Goal: Information Seeking & Learning: Compare options

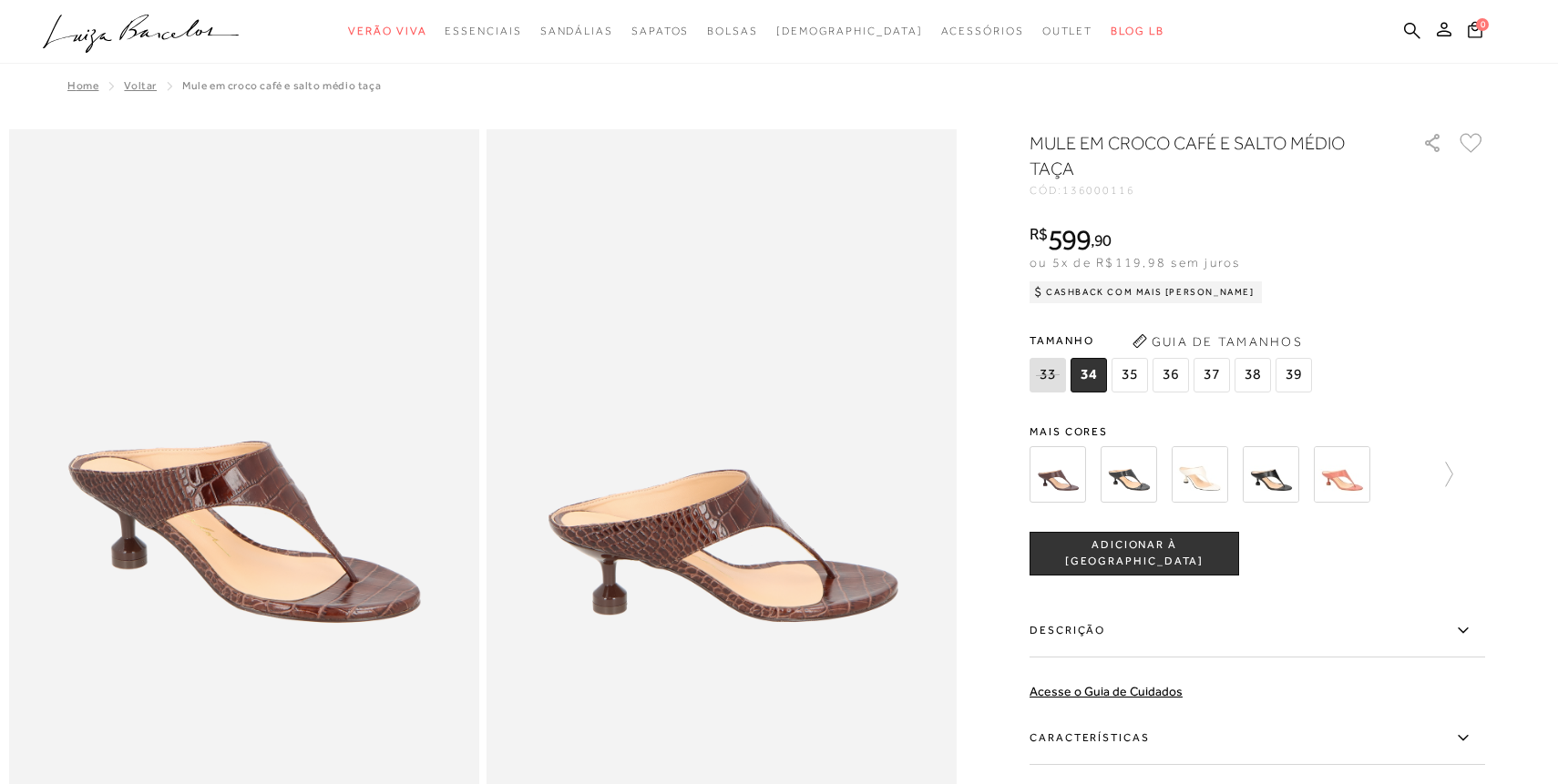
click at [1247, 383] on span "38" at bounding box center [1253, 376] width 37 height 35
click at [1457, 474] on div at bounding box center [1256, 474] width 455 height 68
click at [1449, 474] on icon at bounding box center [1441, 474] width 26 height 26
click at [1161, 474] on img at bounding box center [1161, 474] width 57 height 57
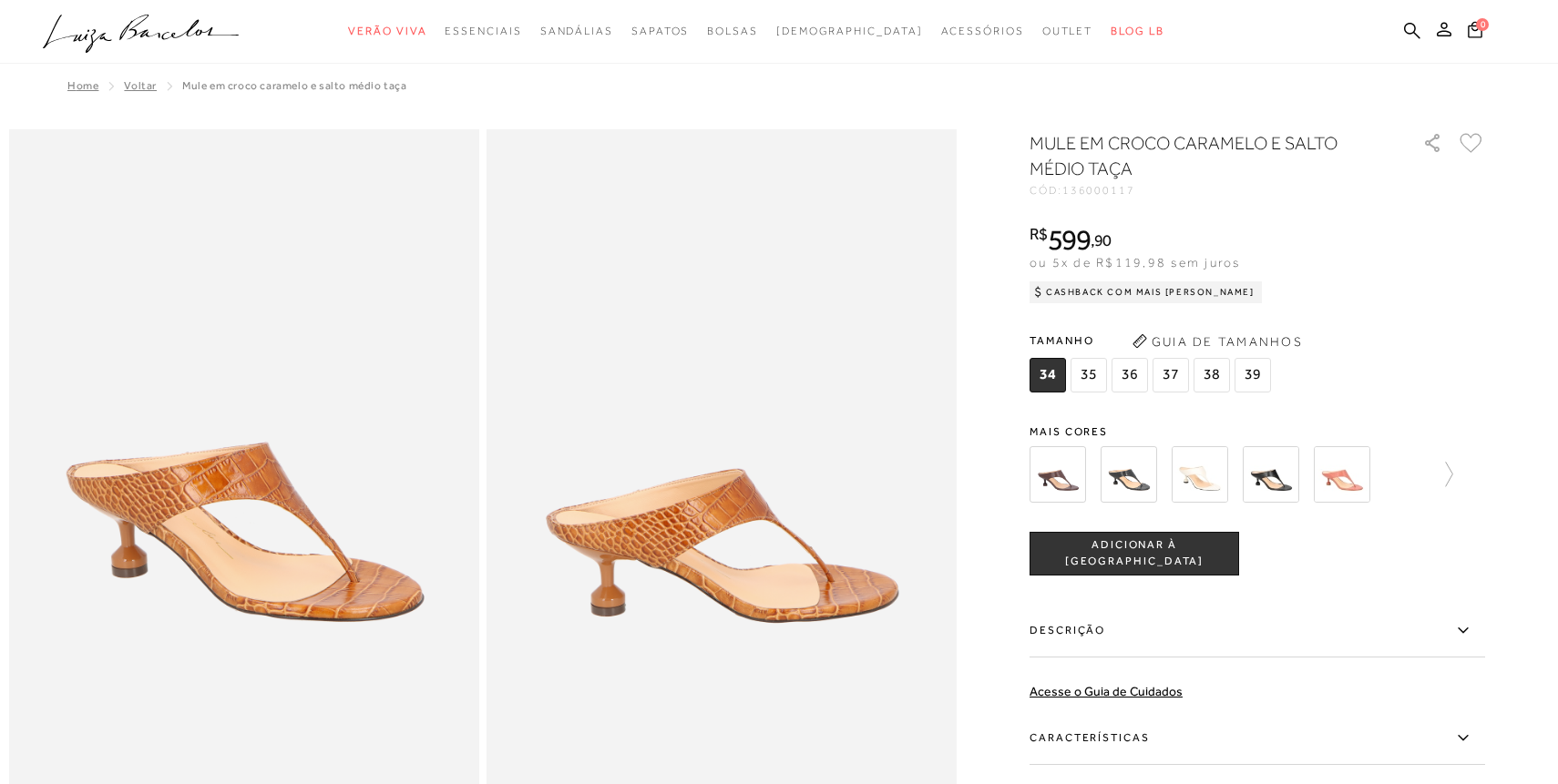
click at [1058, 463] on img at bounding box center [1058, 474] width 57 height 57
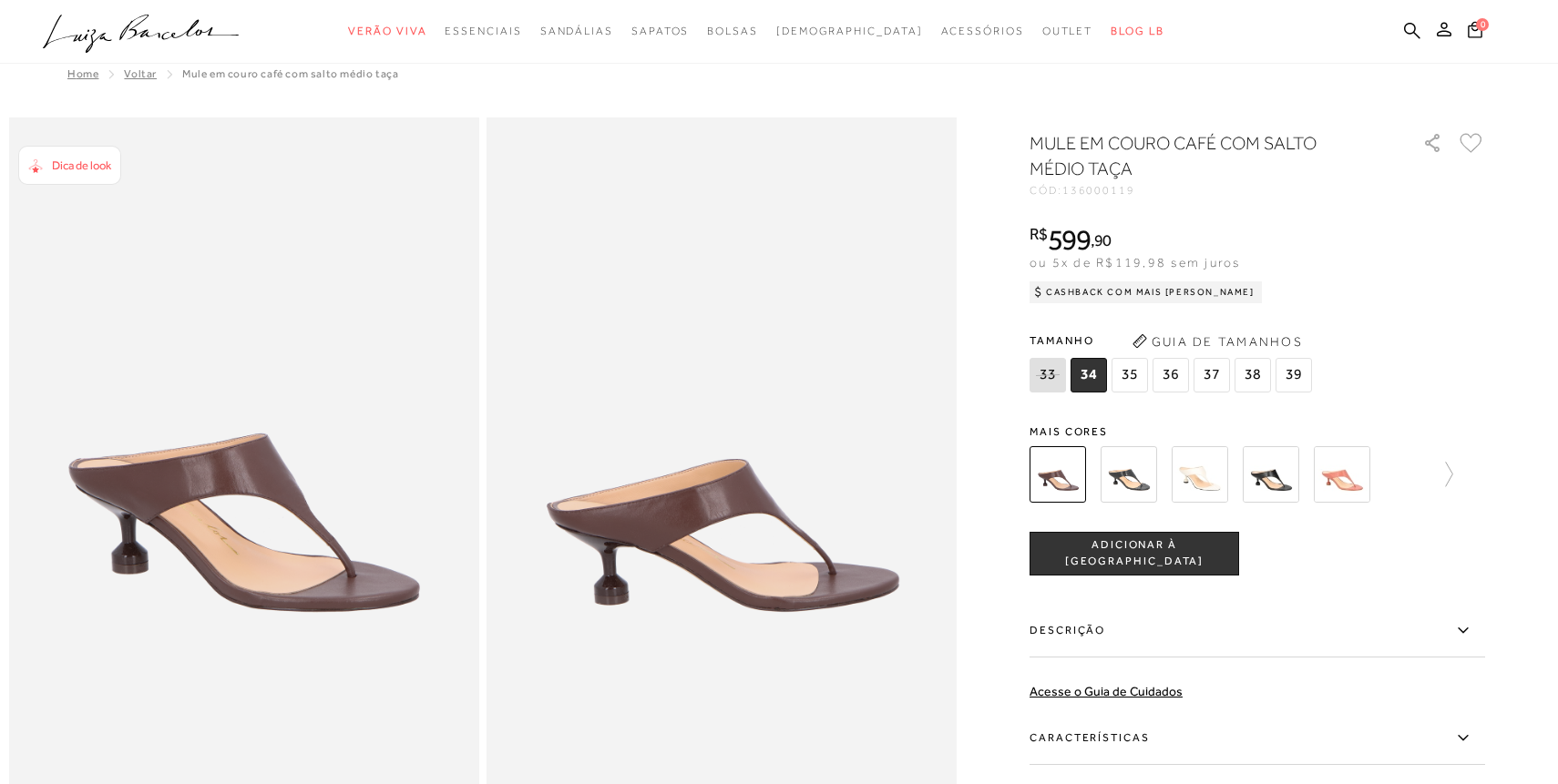
scroll to position [6, 0]
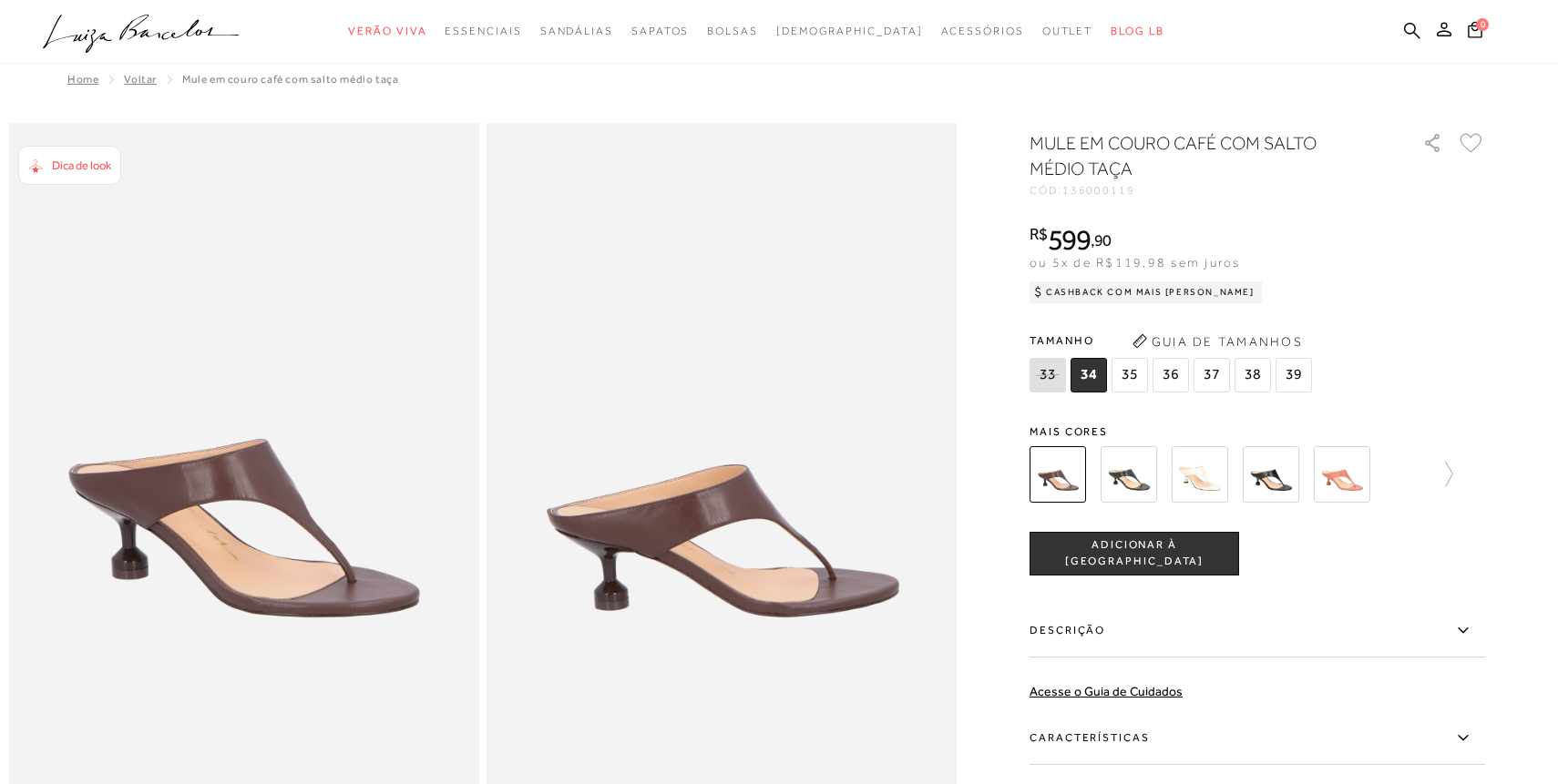
click at [1060, 485] on img at bounding box center [1058, 474] width 57 height 57
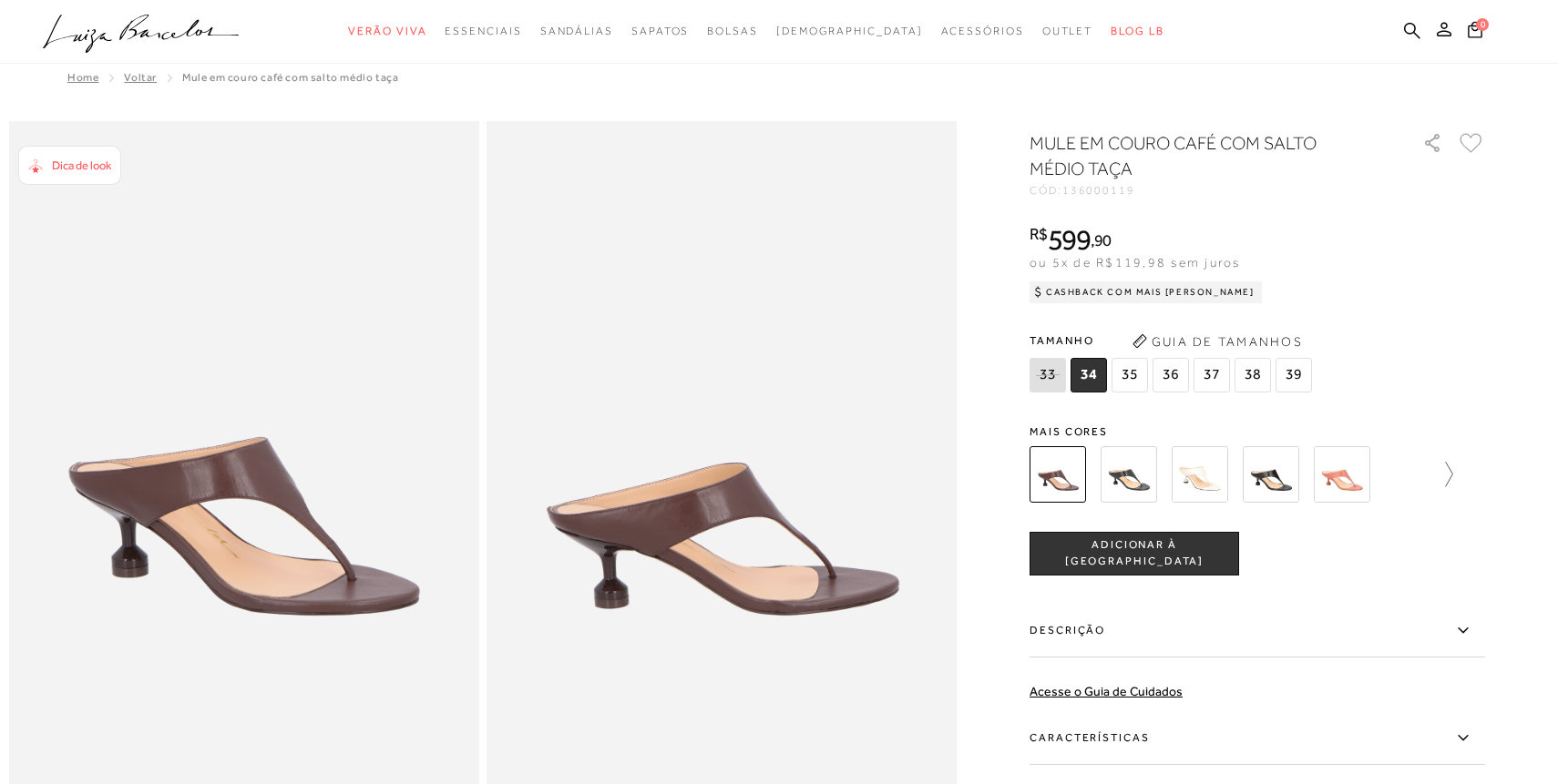
click at [1448, 471] on icon at bounding box center [1441, 474] width 26 height 26
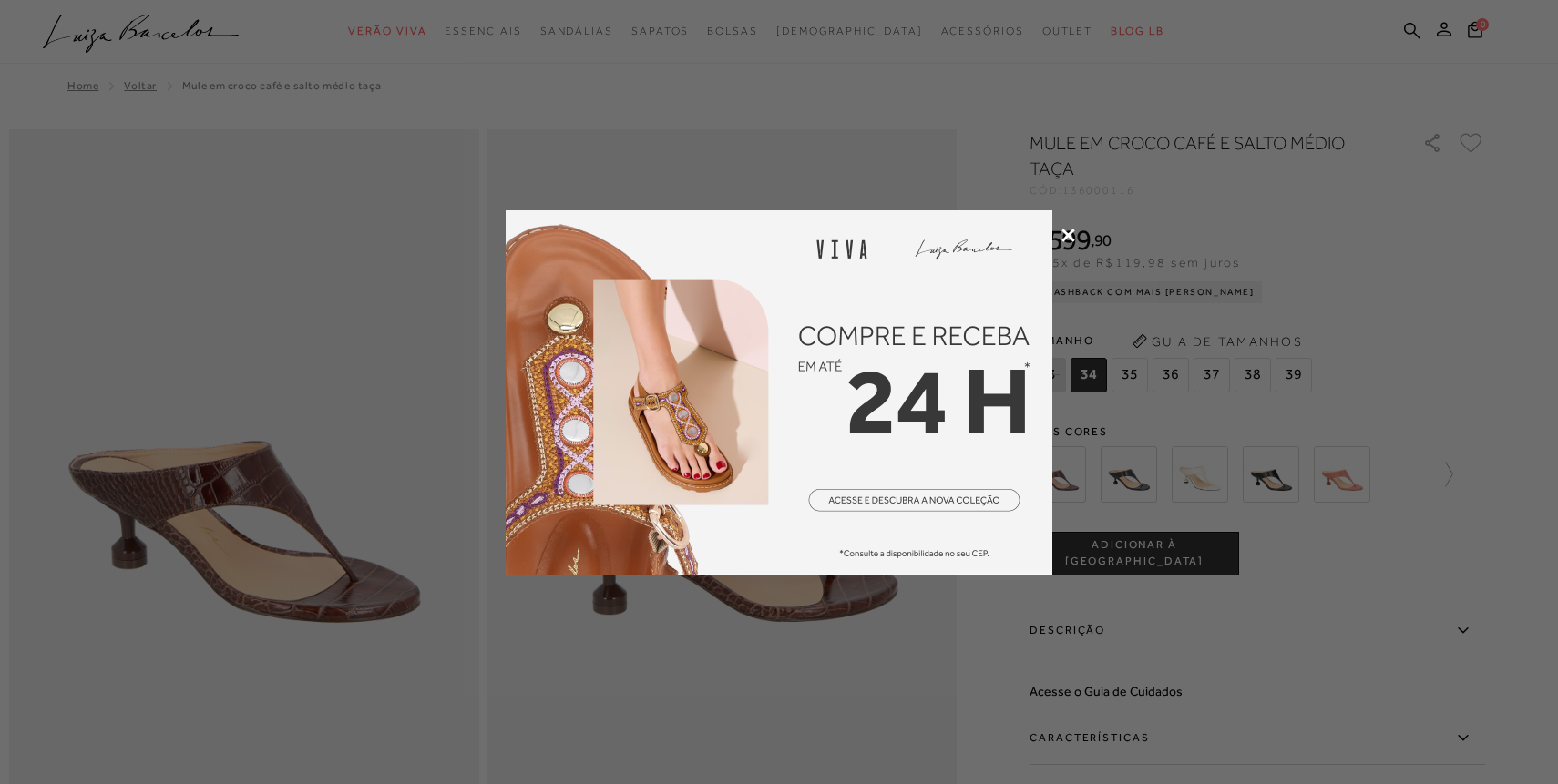
click at [1068, 232] on icon at bounding box center [1068, 235] width 14 height 14
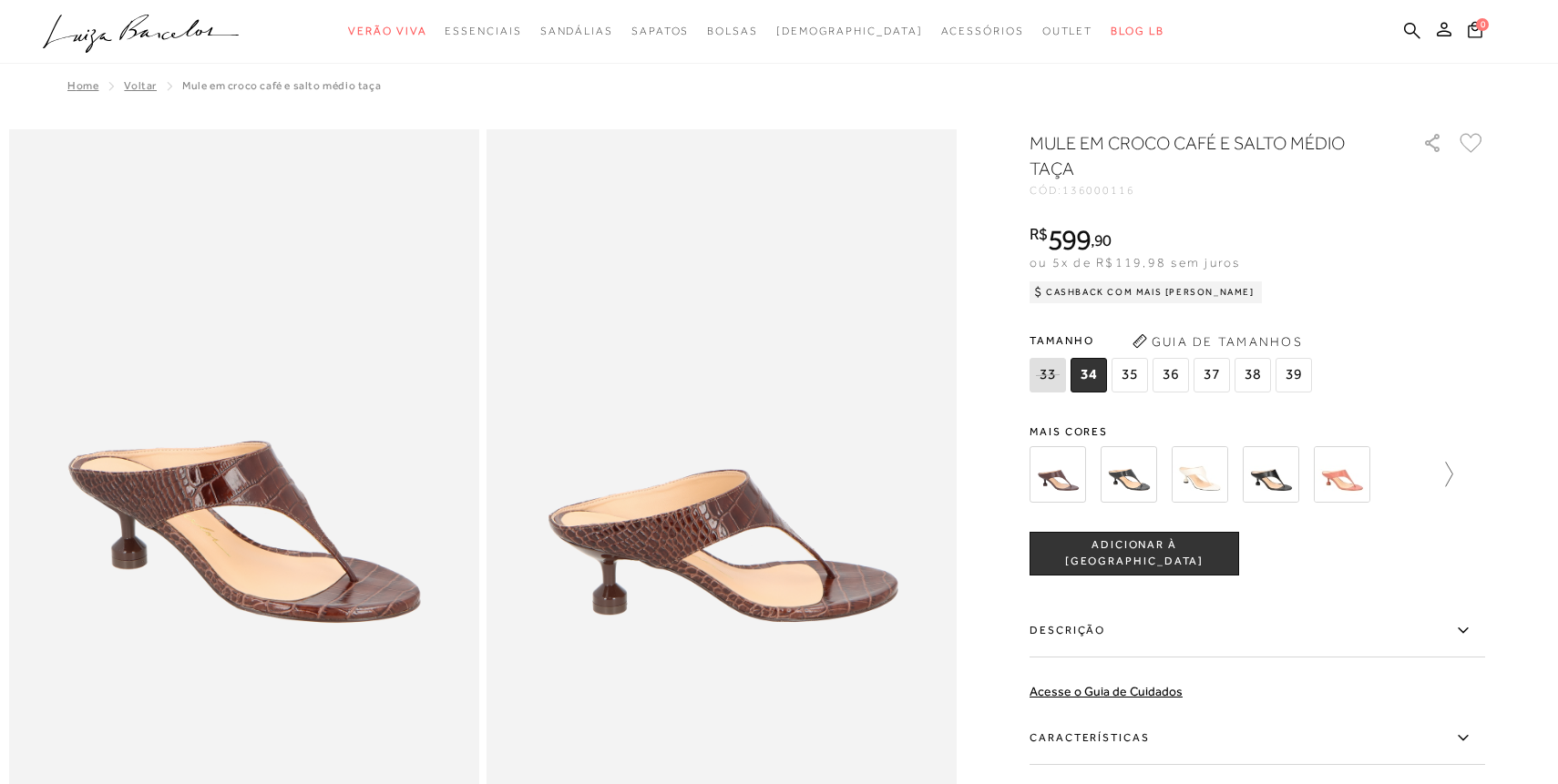
click at [1447, 472] on icon at bounding box center [1441, 474] width 26 height 26
click at [1102, 186] on span "136000116" at bounding box center [1099, 191] width 73 height 13
copy span "136000116"
click at [1285, 628] on label "Descrição" at bounding box center [1256, 631] width 455 height 53
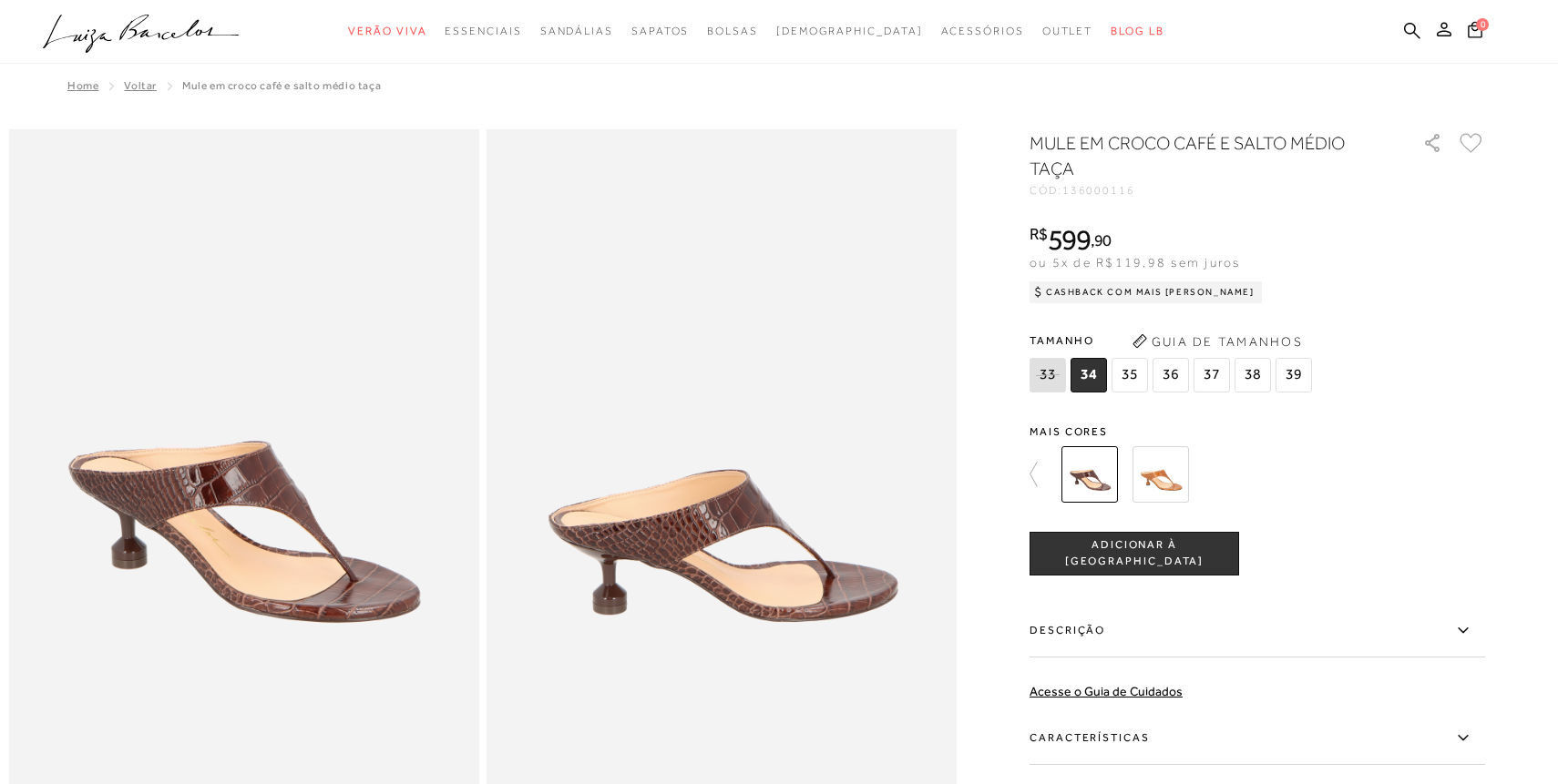
click at [0, 0] on input "Descrição" at bounding box center [0, 0] width 0 height 0
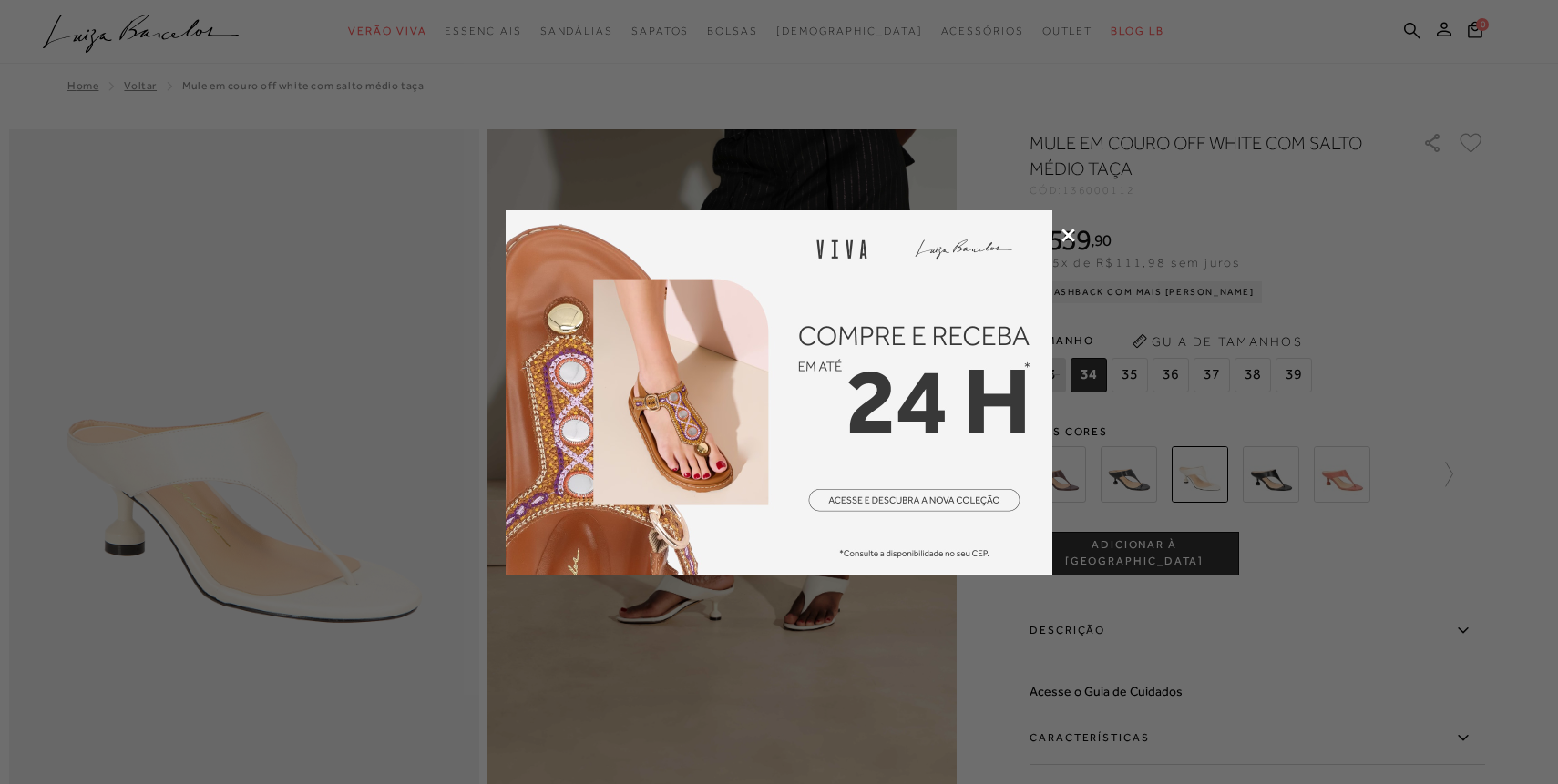
click at [1067, 231] on icon at bounding box center [1068, 235] width 14 height 14
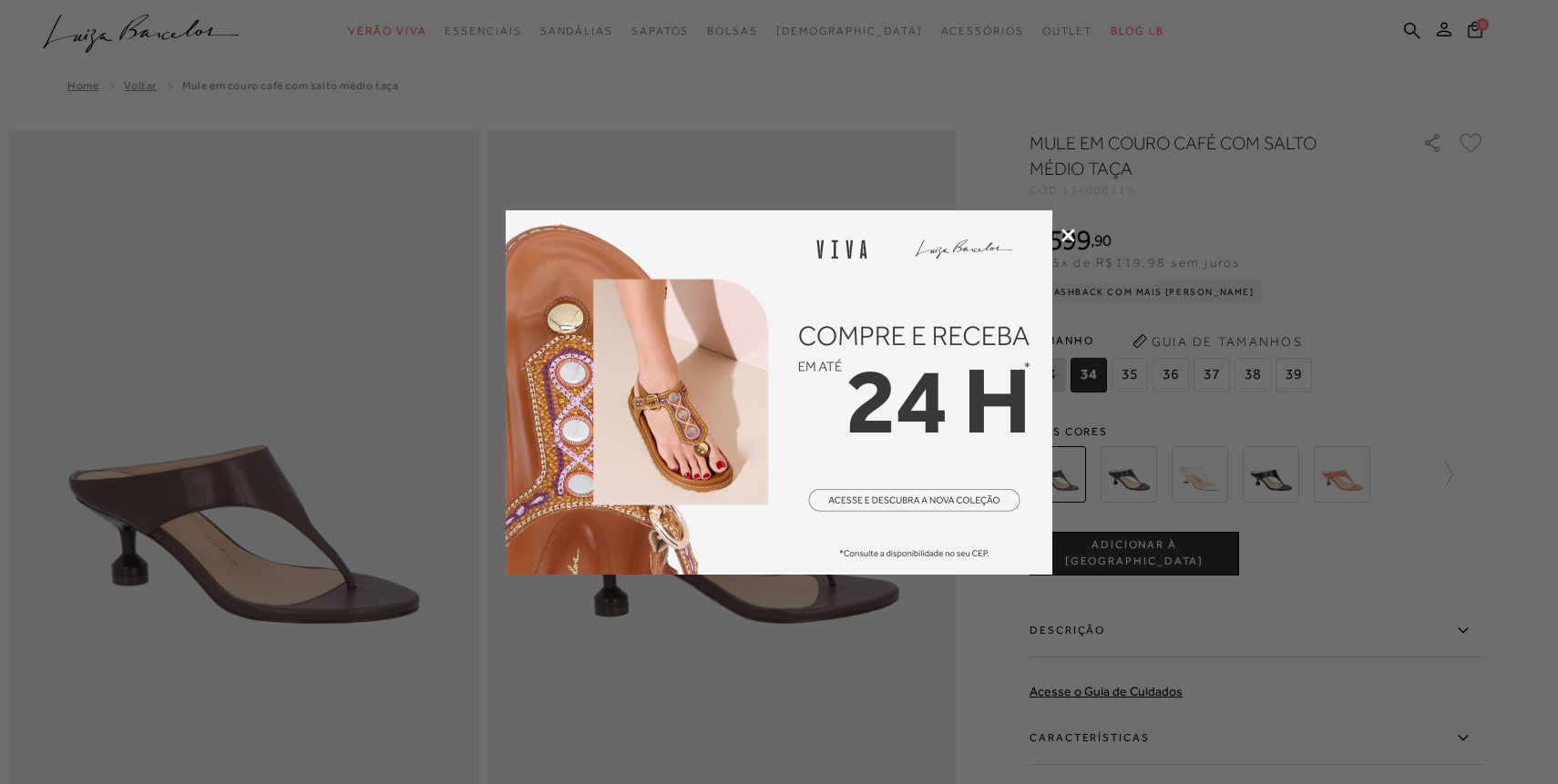
click at [1068, 229] on icon at bounding box center [1068, 235] width 14 height 14
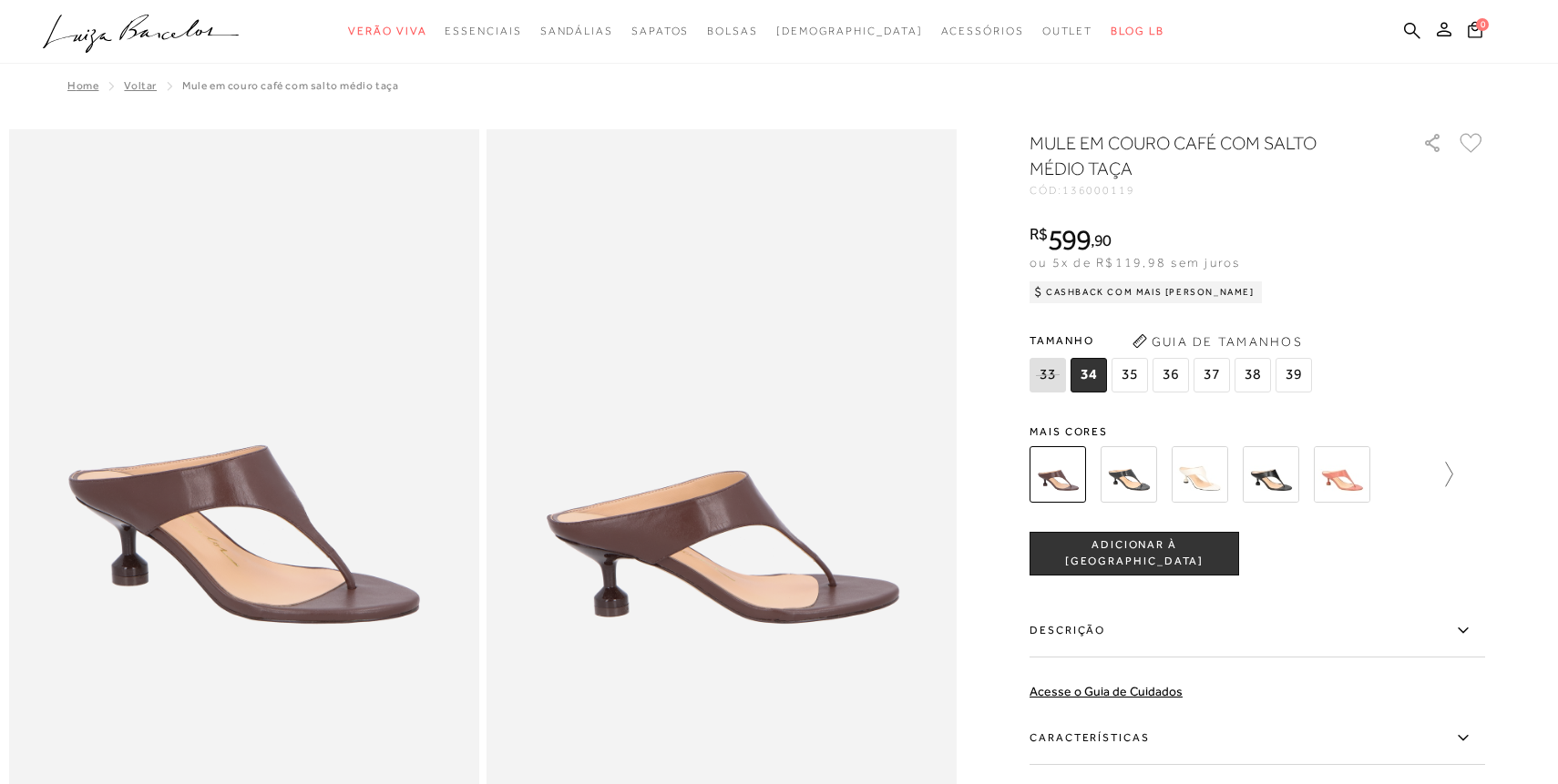
click at [1444, 469] on icon at bounding box center [1441, 474] width 26 height 26
click at [1093, 482] on img at bounding box center [1090, 474] width 57 height 57
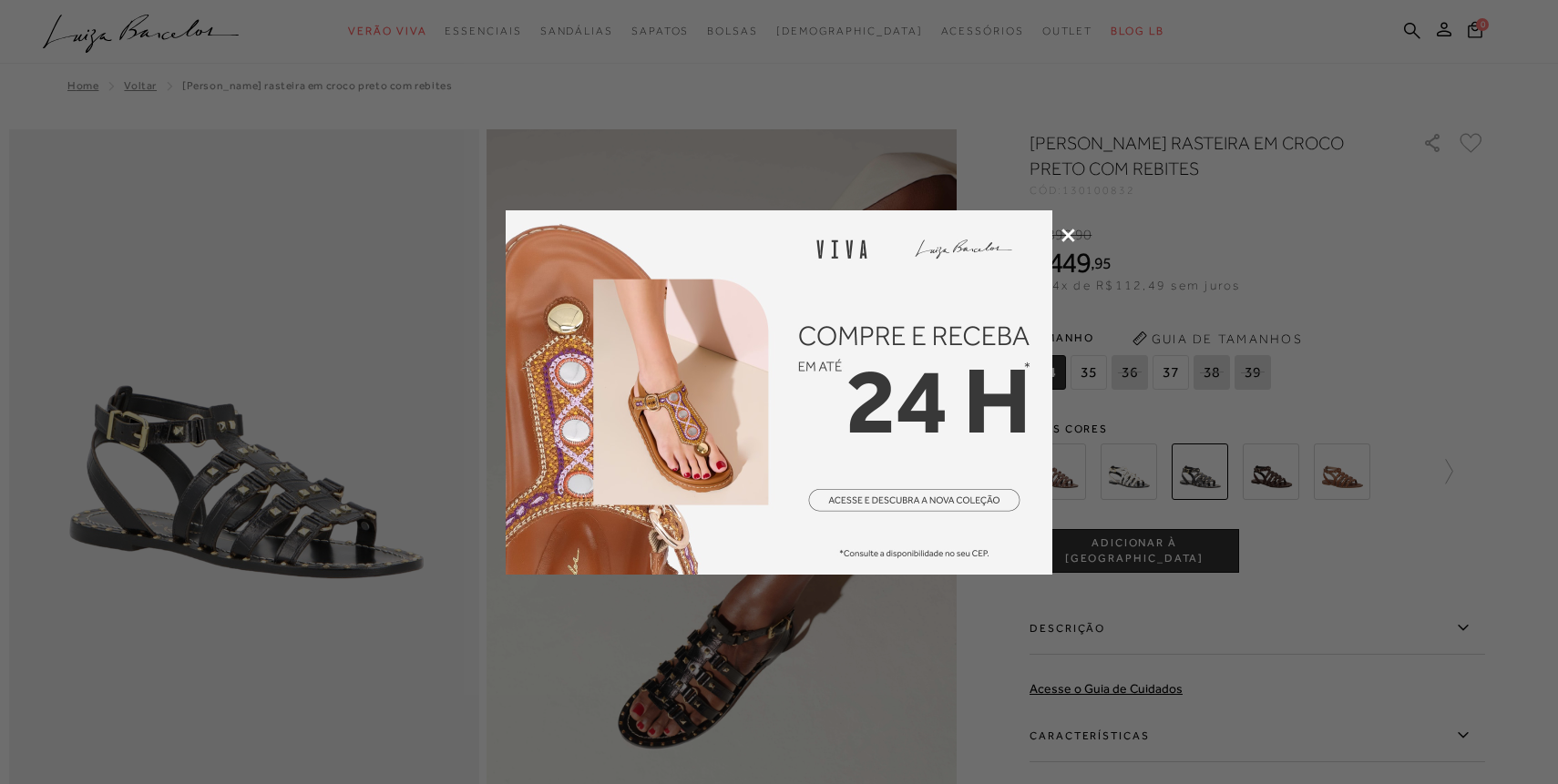
click at [1069, 233] on icon at bounding box center [1068, 235] width 14 height 14
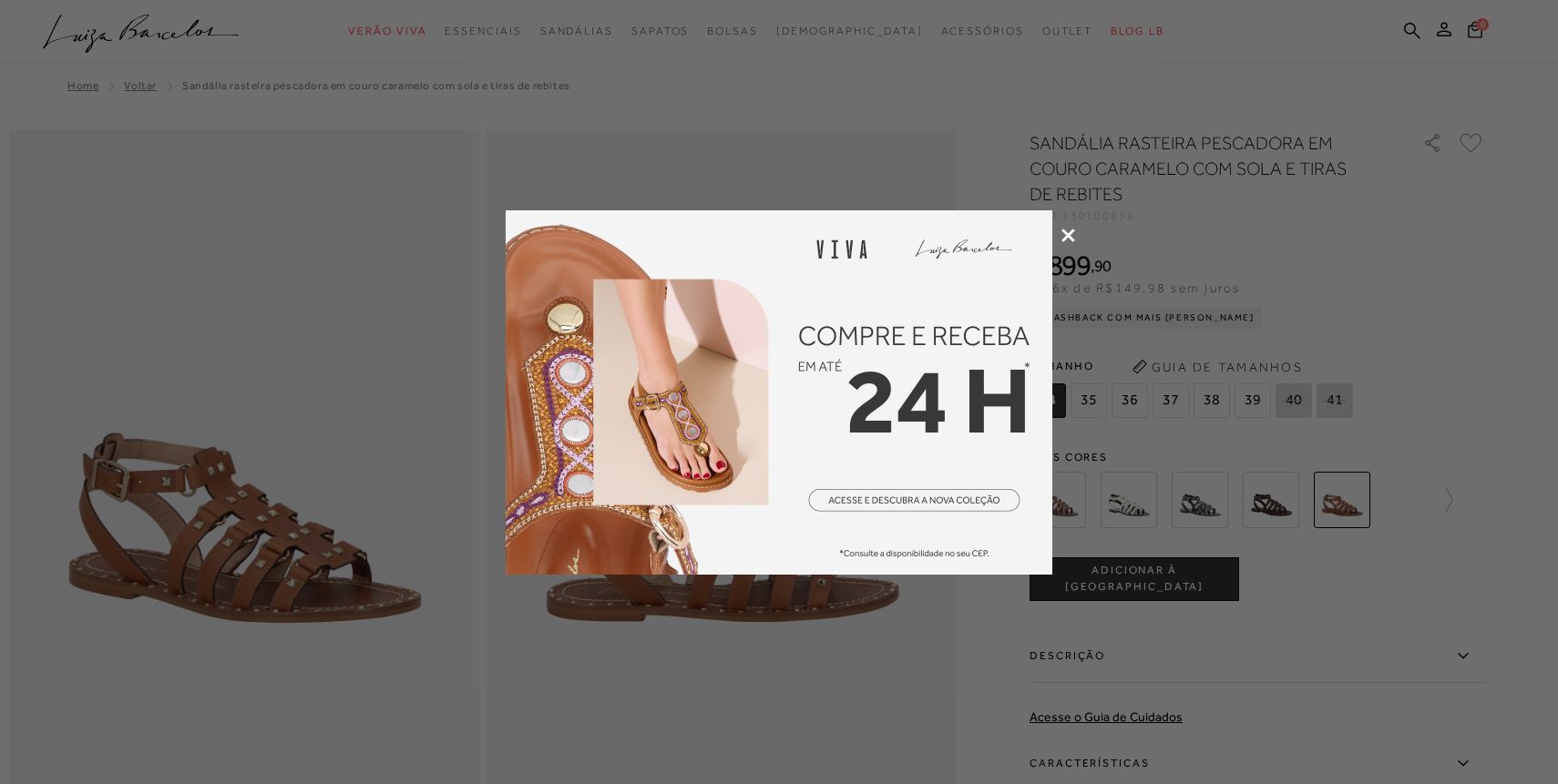
click at [1067, 231] on icon at bounding box center [1068, 235] width 14 height 14
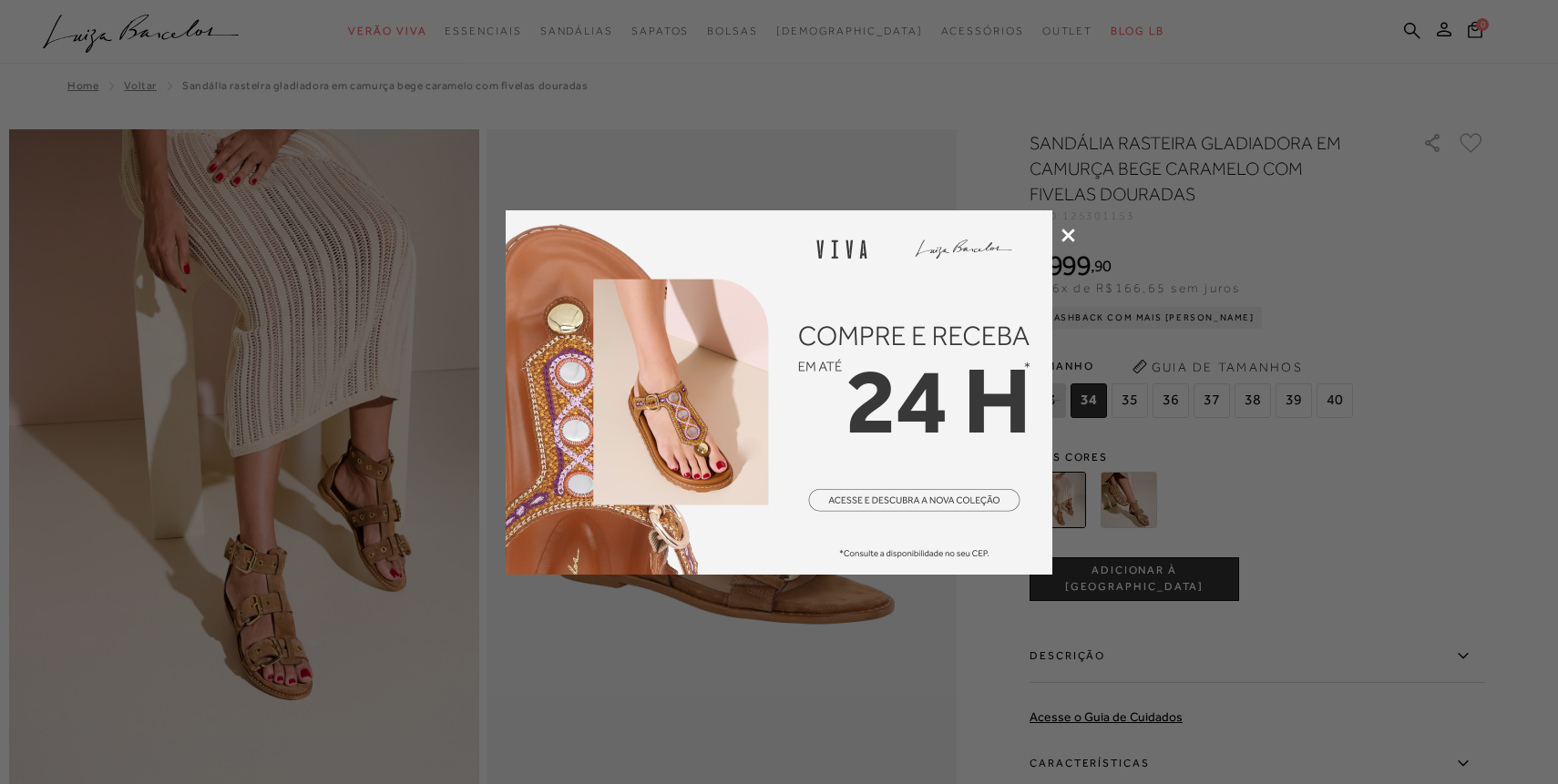
click at [1070, 234] on icon at bounding box center [1068, 235] width 14 height 14
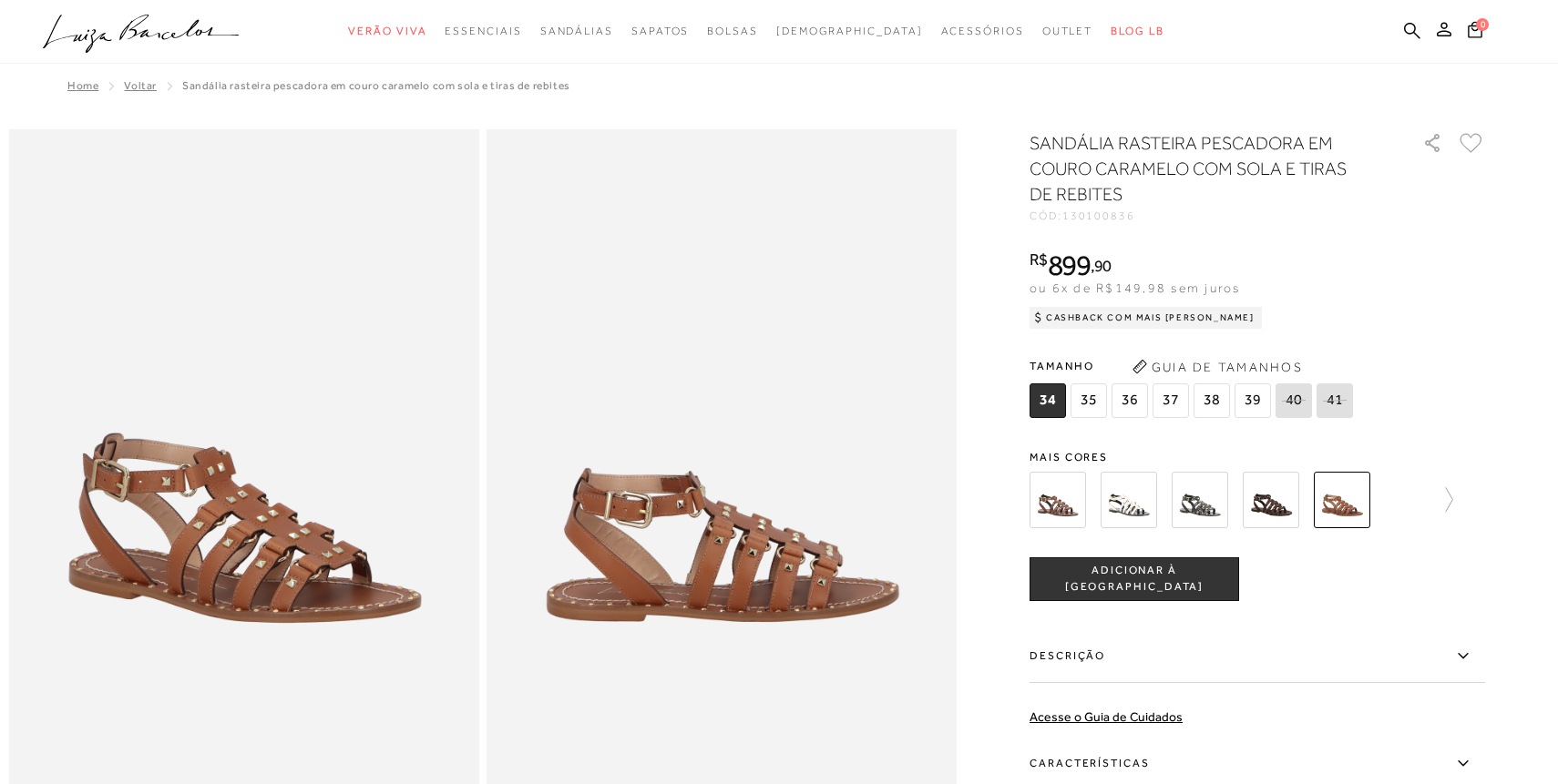
click at [1265, 495] on img at bounding box center [1271, 500] width 57 height 57
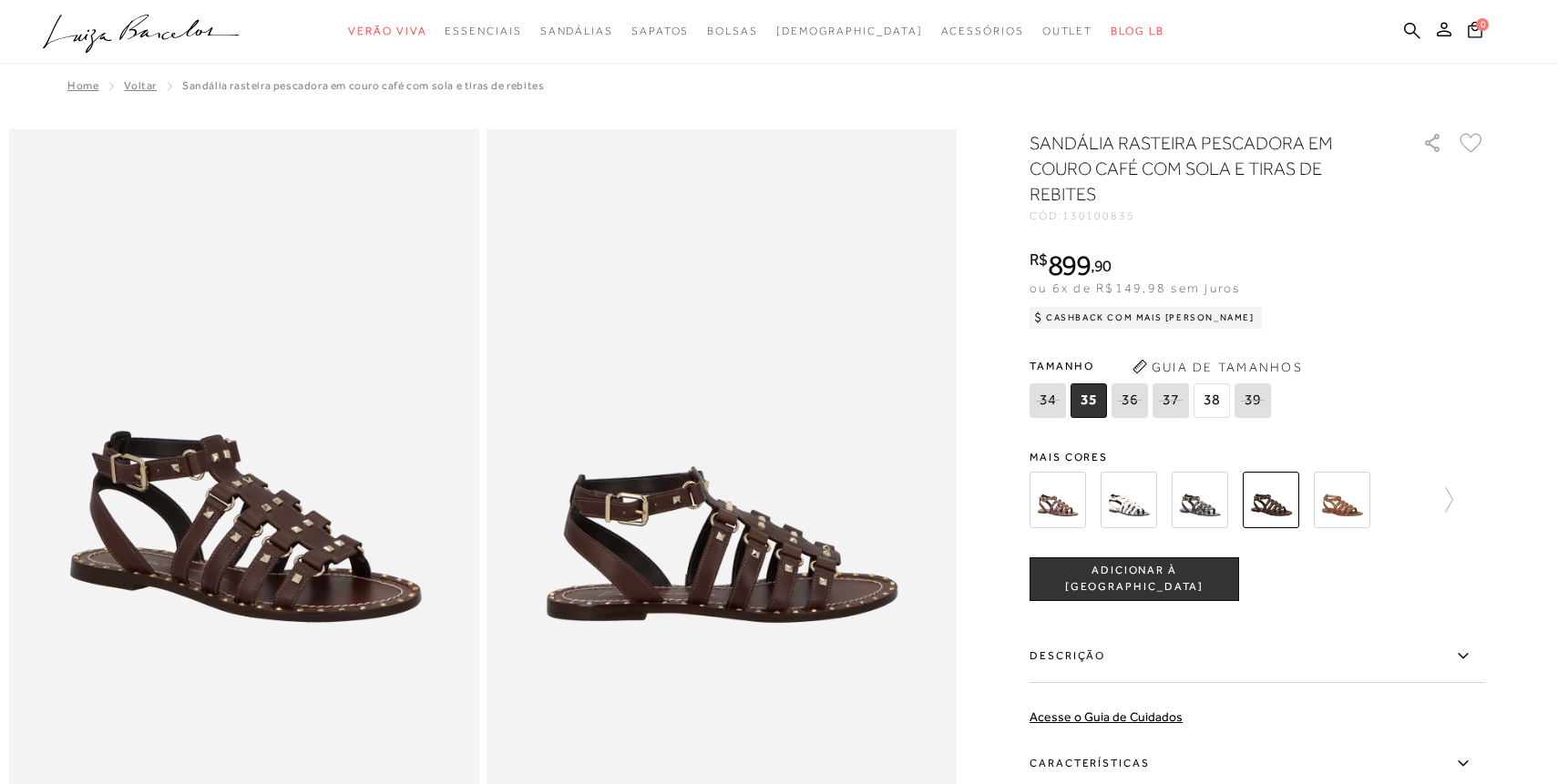
click at [1210, 402] on span "38" at bounding box center [1212, 401] width 37 height 35
click at [1065, 496] on img at bounding box center [1058, 500] width 57 height 57
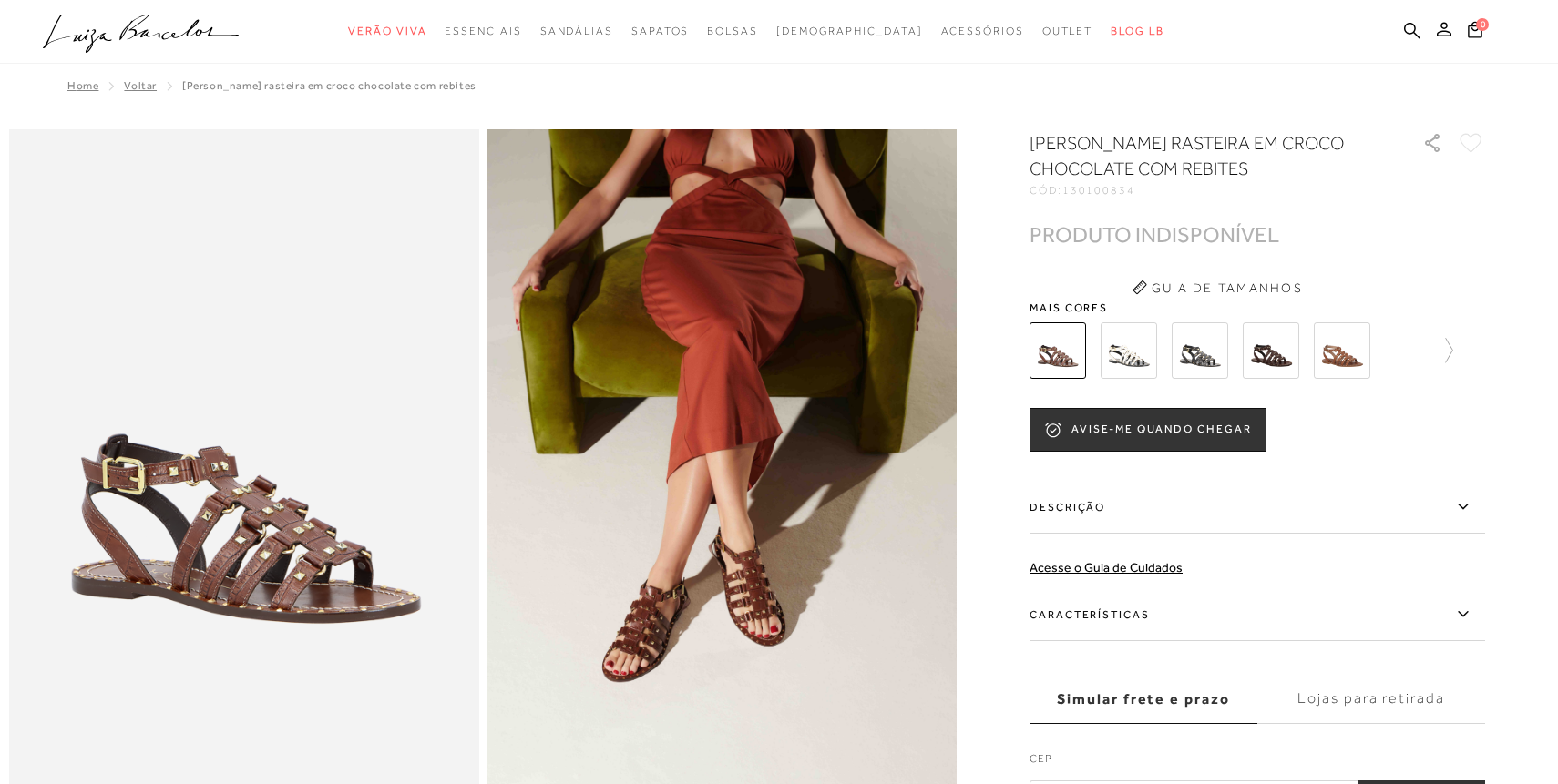
click at [1272, 365] on img at bounding box center [1271, 351] width 57 height 57
